Goal: Task Accomplishment & Management: Manage account settings

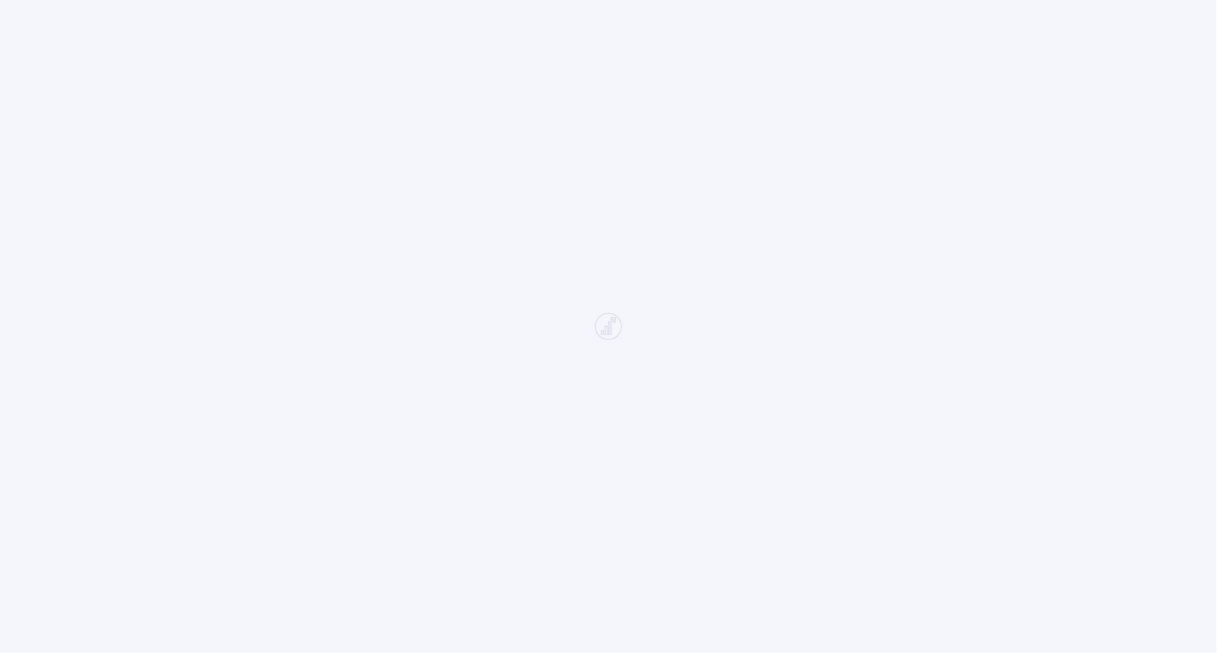
click at [525, 206] on div at bounding box center [608, 326] width 1217 height 653
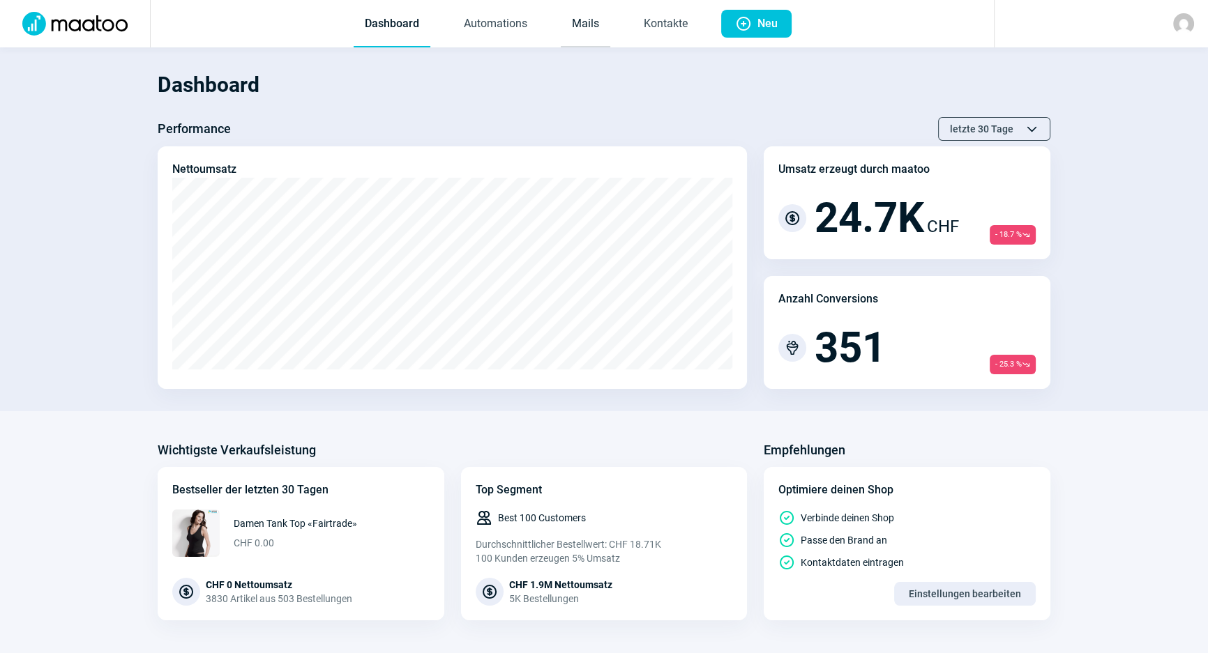
click at [568, 26] on link "Mails" at bounding box center [586, 24] width 50 height 46
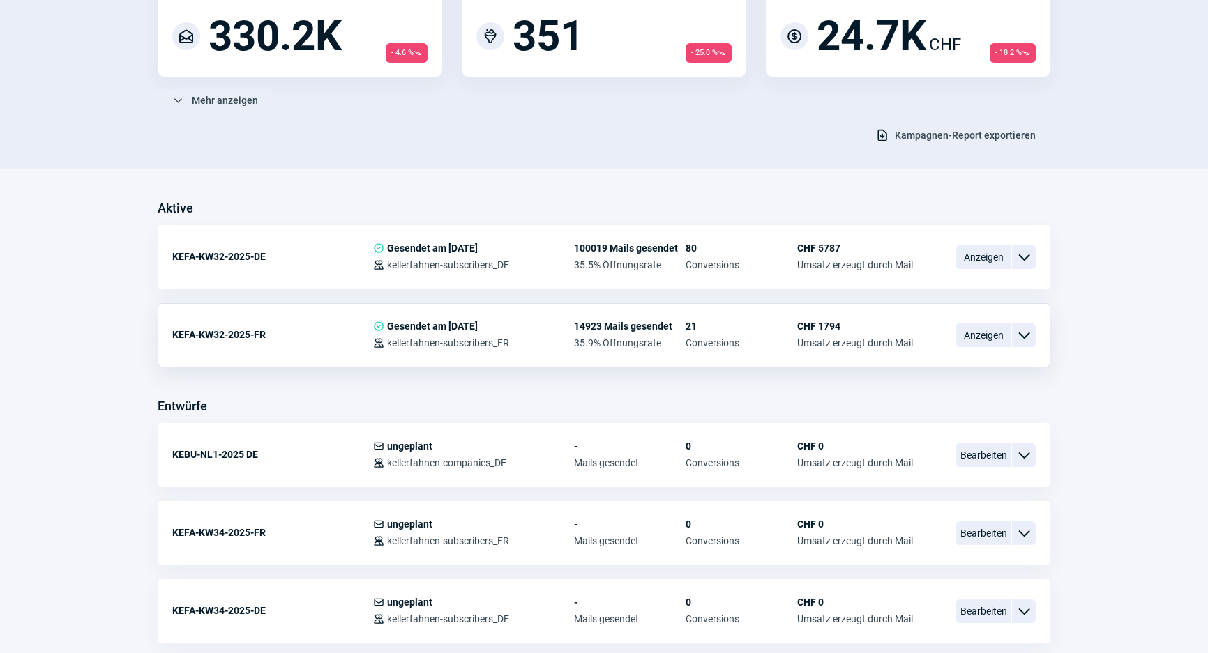
scroll to position [190, 0]
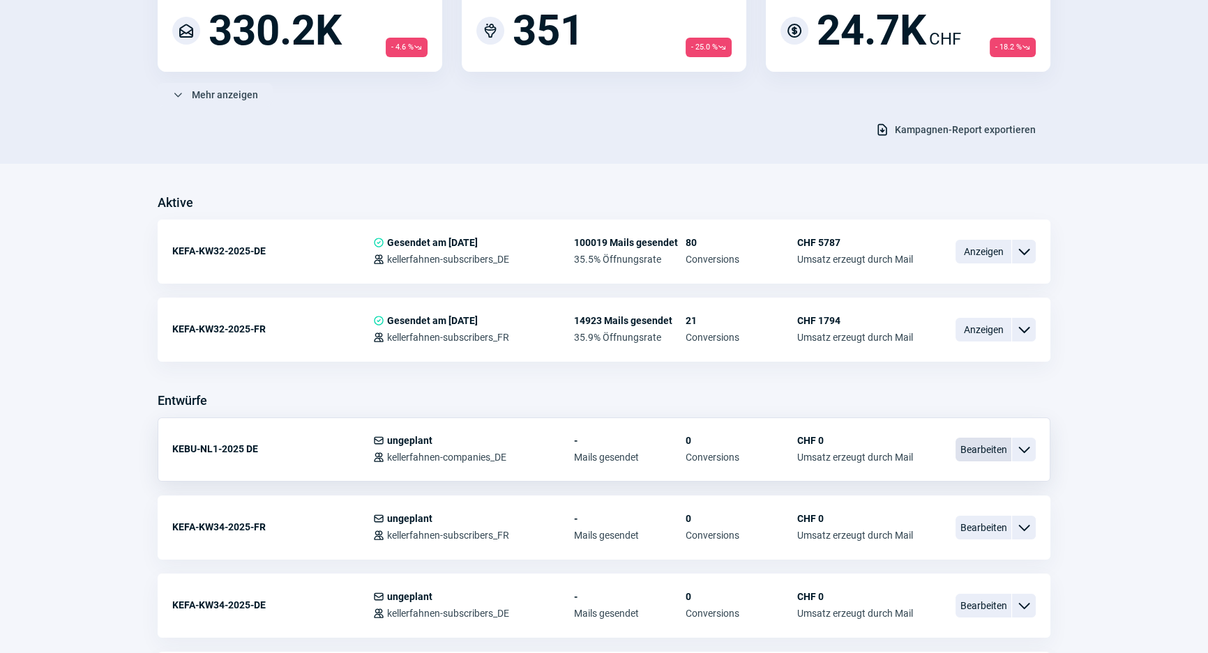
click at [982, 450] on span "Bearbeiten" at bounding box center [983, 450] width 56 height 24
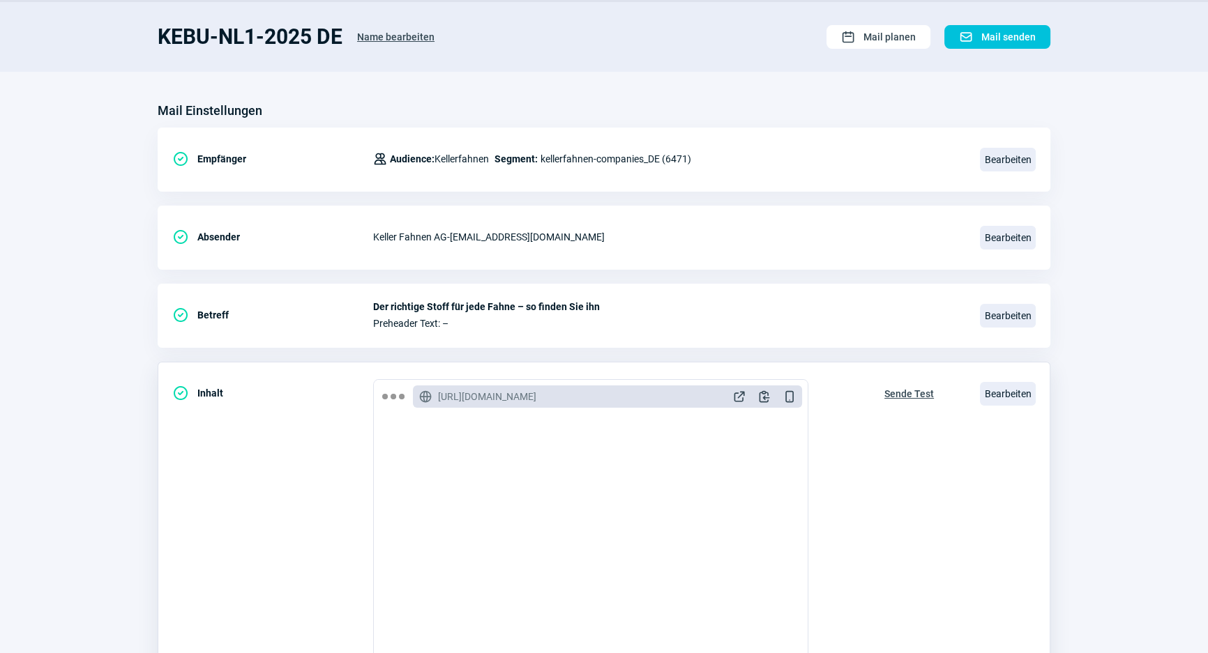
scroll to position [86, 0]
click at [1026, 384] on span "Bearbeiten" at bounding box center [1008, 393] width 56 height 24
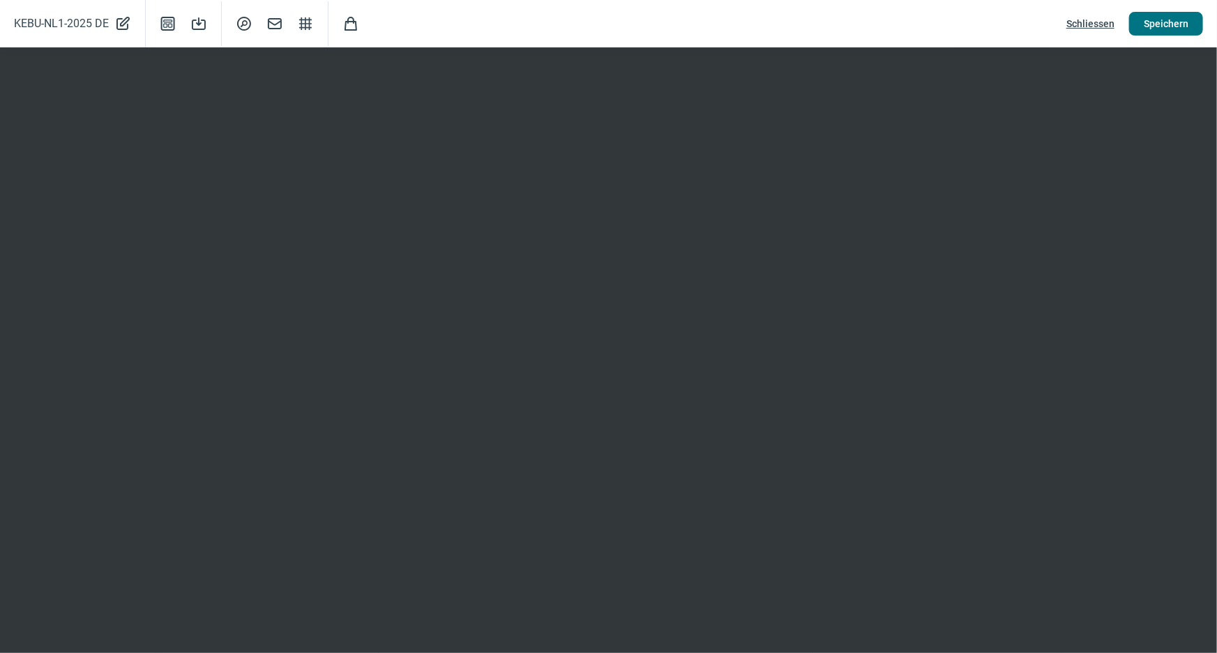
click at [1160, 26] on span "Speichern" at bounding box center [1166, 24] width 45 height 22
click at [1092, 22] on span "Schliessen" at bounding box center [1090, 24] width 48 height 22
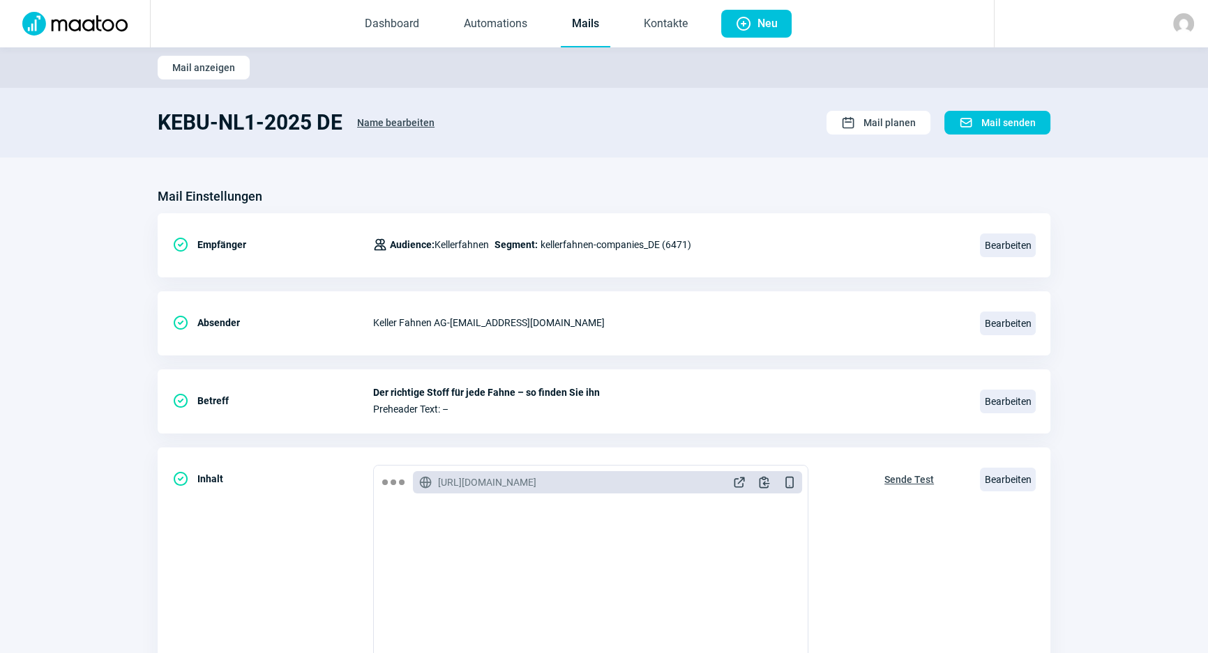
scroll to position [0, 0]
click at [593, 26] on link "Mails" at bounding box center [586, 24] width 50 height 46
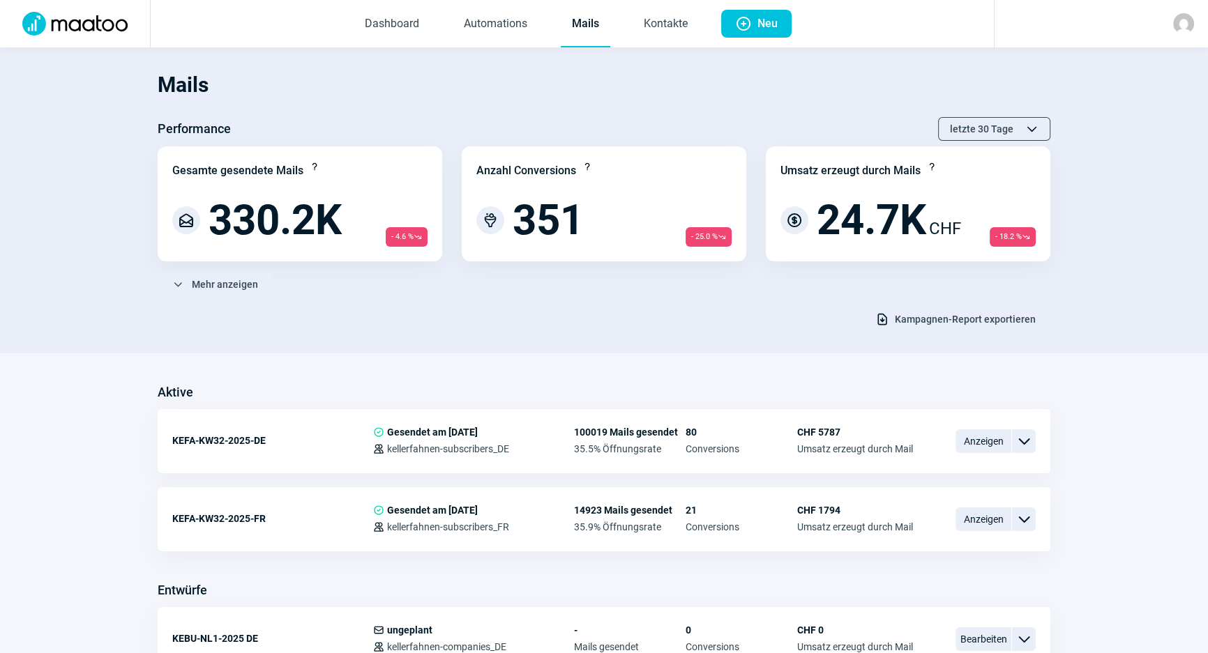
click at [441, 342] on section "Mails Performance letzte 30 Tage ChevronUp icon ChevronDown icon Gesamte gesend…" at bounding box center [604, 200] width 1208 height 306
click at [589, 20] on link "Mails" at bounding box center [586, 24] width 50 height 46
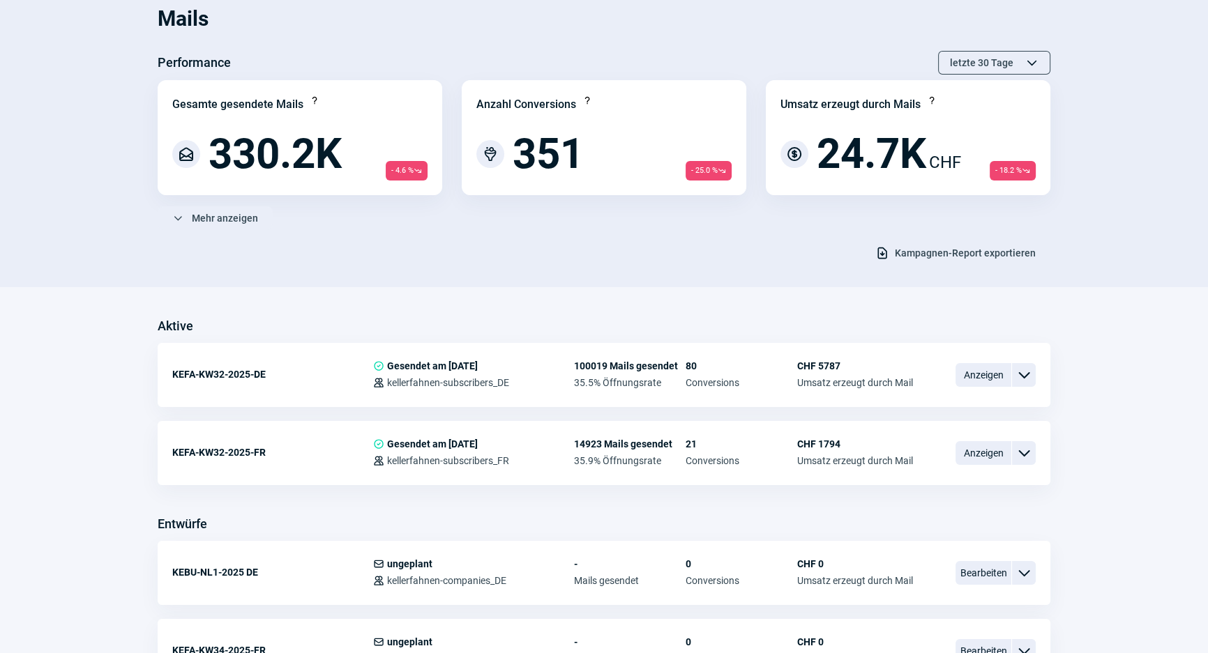
scroll to position [126, 0]
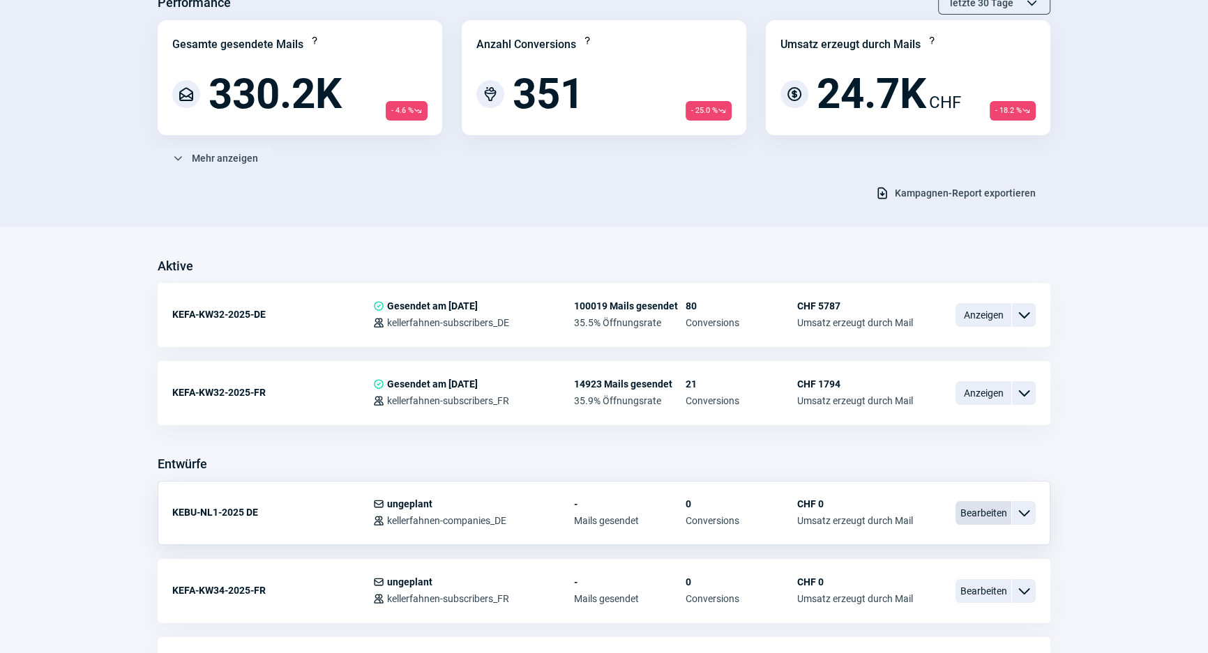
click at [980, 510] on span "Bearbeiten" at bounding box center [983, 513] width 56 height 24
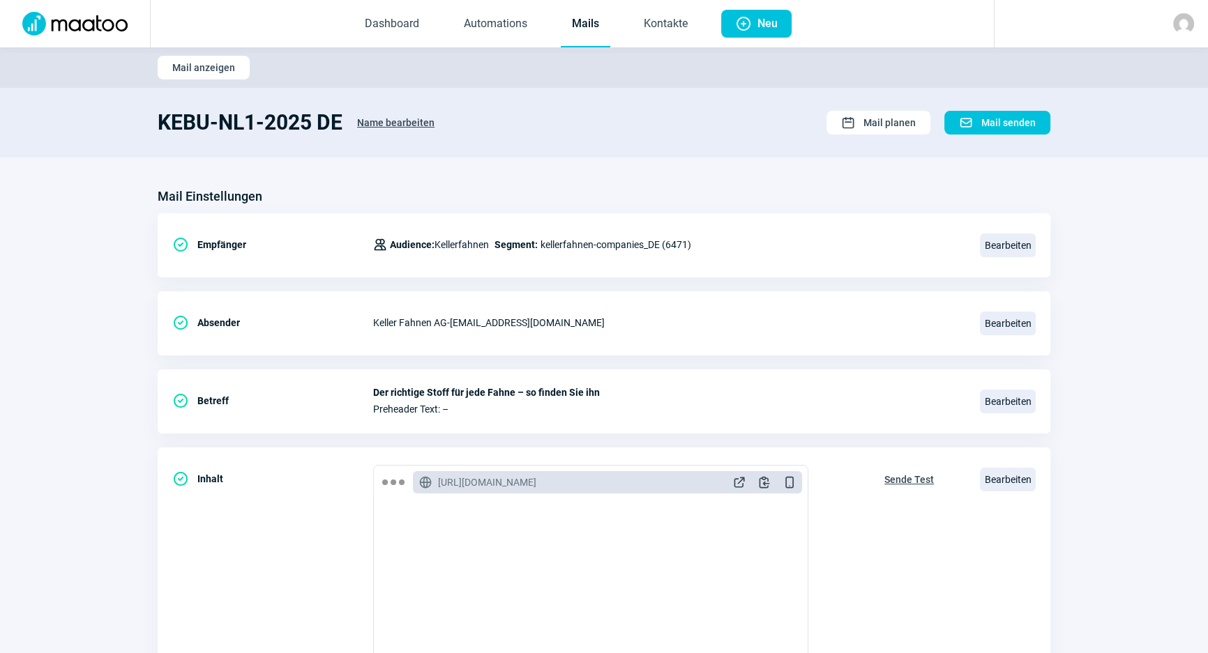
click at [573, 30] on link "Mails" at bounding box center [586, 24] width 50 height 46
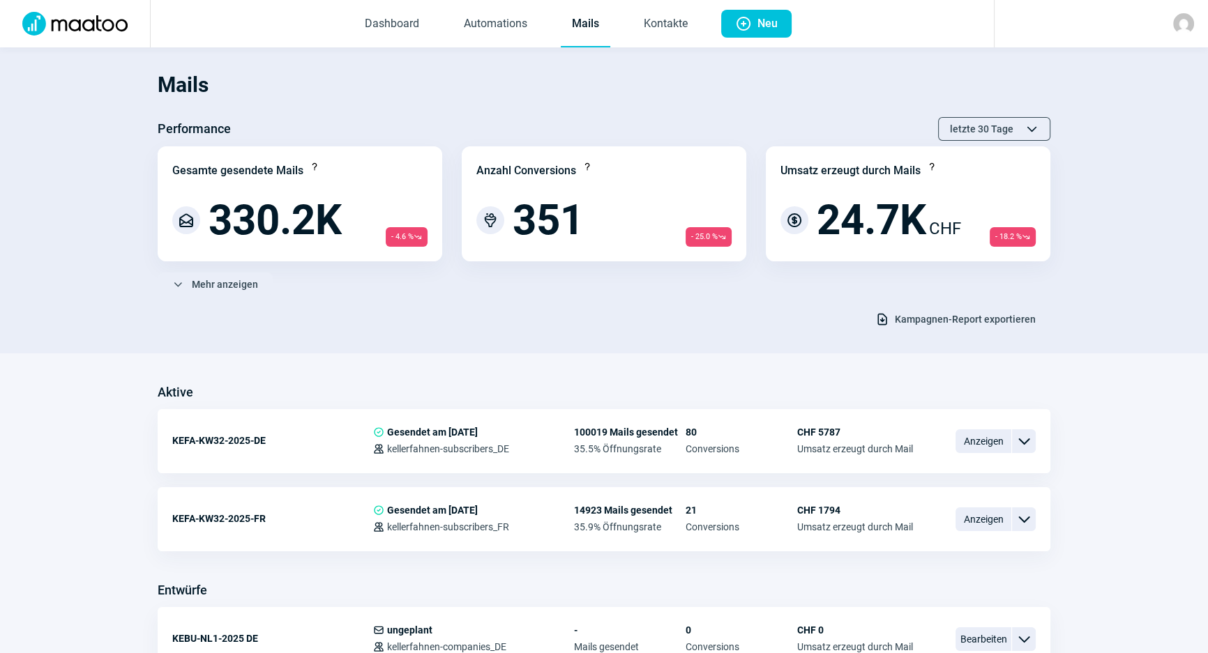
click at [370, 300] on div "Mails Performance letzte 30 Tage ChevronUp icon ChevronDown icon Gesamte gesend…" at bounding box center [604, 196] width 893 height 270
click at [507, 29] on link "Automations" at bounding box center [496, 24] width 86 height 46
